Goal: Information Seeking & Learning: Learn about a topic

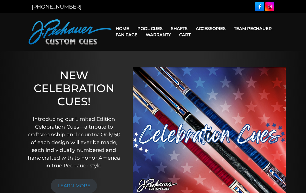
click at [145, 54] on link "Pro Series (R) – NEW" at bounding box center [166, 50] width 64 height 7
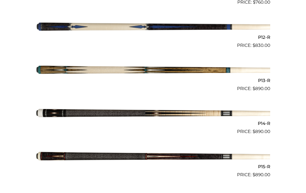
scroll to position [637, 0]
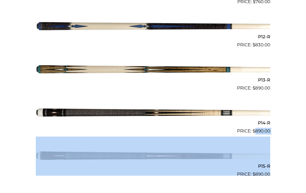
click at [74, 137] on img at bounding box center [153, 156] width 234 height 39
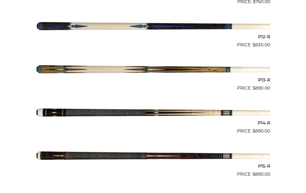
scroll to position [645, 0]
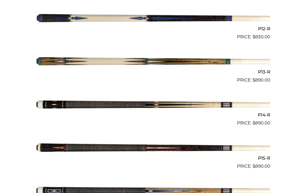
click at [103, 103] on img at bounding box center [153, 105] width 234 height 39
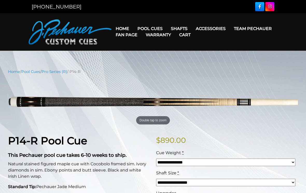
click at [230, 29] on link "Team Pechauer" at bounding box center [253, 28] width 46 height 13
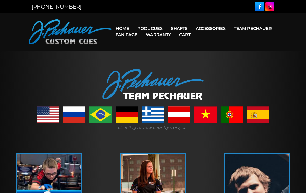
click at [142, 91] on link "Retired Cues" at bounding box center [166, 87] width 64 height 7
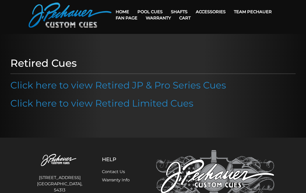
scroll to position [19, 0]
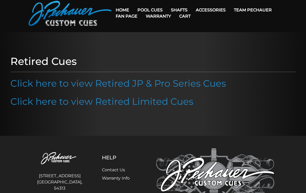
click at [69, 83] on link "Click here to view Retired JP & Pro Series Cues" at bounding box center [118, 83] width 216 height 11
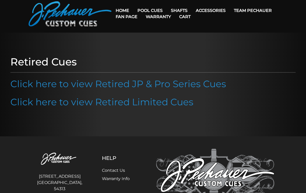
scroll to position [0, 0]
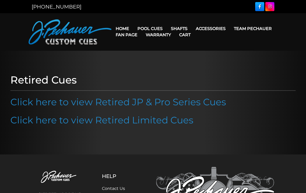
click at [142, 45] on link "JP Series (T) – NEW" at bounding box center [166, 43] width 64 height 7
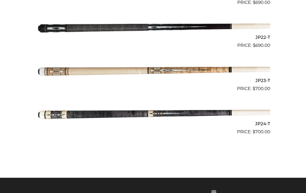
scroll to position [1069, 0]
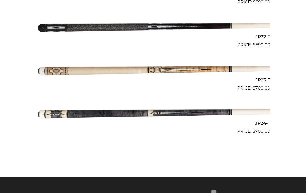
click at [109, 109] on img at bounding box center [153, 113] width 234 height 39
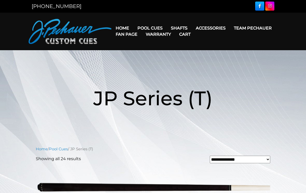
scroll to position [0, 0]
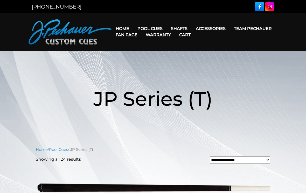
click at [230, 28] on link "Team Pechauer" at bounding box center [253, 28] width 46 height 13
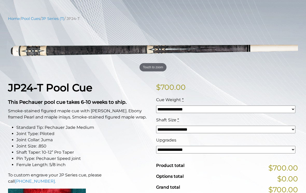
scroll to position [53, 0]
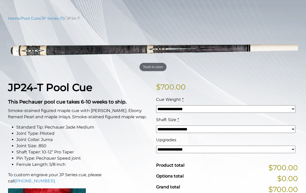
click at [160, 109] on select "**********" at bounding box center [225, 110] width 139 height 8
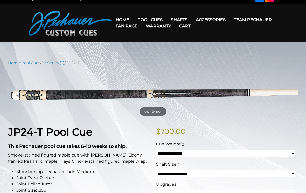
scroll to position [0, 0]
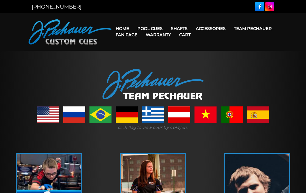
click at [230, 30] on link "Team Pechauer" at bounding box center [253, 28] width 46 height 13
click at [143, 37] on link "Celebration Cue" at bounding box center [166, 35] width 64 height 7
click at [230, 30] on link "Team Pechauer" at bounding box center [253, 28] width 46 height 13
click at [145, 62] on link "Champion Collection" at bounding box center [166, 57] width 64 height 7
click at [145, 54] on link "Pro Series (R) – NEW" at bounding box center [166, 50] width 64 height 7
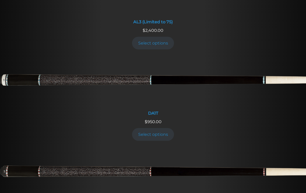
scroll to position [440, 0]
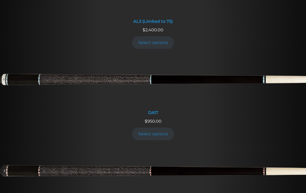
click at [117, 69] on img at bounding box center [153, 81] width 306 height 51
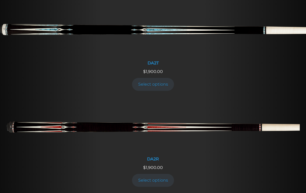
scroll to position [652, 0]
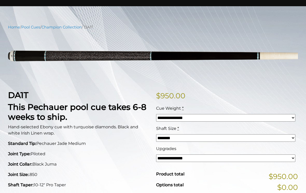
scroll to position [44, 0]
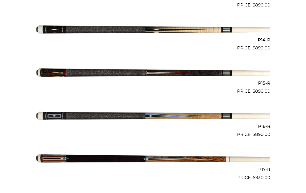
scroll to position [720, 0]
click at [113, 110] on img at bounding box center [153, 116] width 234 height 39
